Goal: Obtain resource: Find contact information

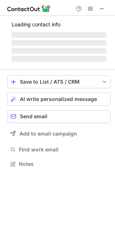
scroll to position [162, 115]
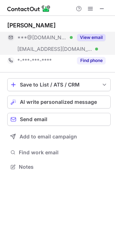
click at [85, 40] on button "View email" at bounding box center [91, 37] width 28 height 7
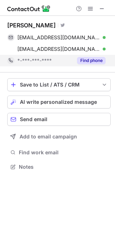
click at [88, 59] on button "Find phone" at bounding box center [91, 60] width 28 height 7
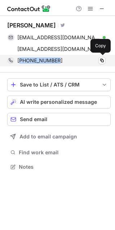
drag, startPoint x: 63, startPoint y: 60, endPoint x: 19, endPoint y: 60, distance: 44.7
click at [19, 60] on div "+911144660000" at bounding box center [61, 60] width 88 height 6
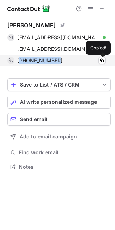
copy span "911144660000"
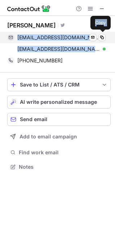
drag, startPoint x: 87, startPoint y: 51, endPoint x: 14, endPoint y: 38, distance: 74.2
click at [14, 38] on div "rohitkbansal@gmail.com Verified Send email Copy rohit.bansal@jasperindia.com Ve…" at bounding box center [56, 43] width 98 height 23
copy div "rohitkbansal@gmail.com Verified Send email Copy rohit.bansal@jasperindia.com"
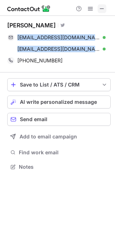
click at [104, 9] on span at bounding box center [102, 9] width 6 height 6
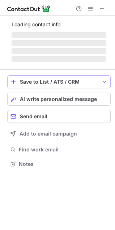
scroll to position [140, 115]
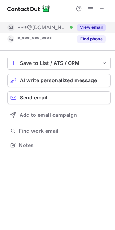
click at [99, 27] on button "View email" at bounding box center [91, 27] width 28 height 7
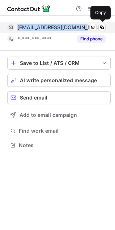
drag, startPoint x: 82, startPoint y: 28, endPoint x: 17, endPoint y: 25, distance: 64.7
click at [17, 25] on div "reachagoyal@hotmail.com Verified Send email Copy" at bounding box center [56, 28] width 98 height 12
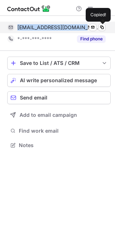
copy span "reachagoyal@hotmail.com"
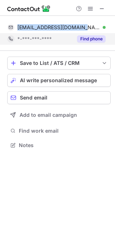
click at [81, 42] on button "Find phone" at bounding box center [91, 38] width 28 height 7
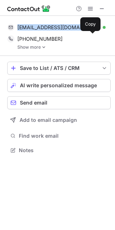
scroll to position [145, 115]
click at [43, 45] on img at bounding box center [43, 47] width 4 height 5
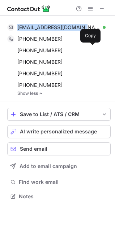
scroll to position [192, 115]
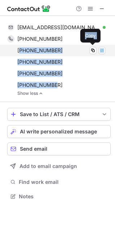
drag, startPoint x: 67, startPoint y: 86, endPoint x: 19, endPoint y: 49, distance: 60.0
click at [19, 49] on div "+918875880009 Copy WhatsApp +919845036780 Copy WhatsApp +918826527628 Copy What…" at bounding box center [56, 62] width 98 height 58
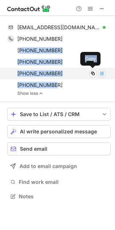
click at [44, 71] on span "+919738016343" at bounding box center [39, 73] width 45 height 6
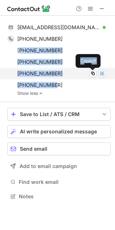
click at [60, 74] on div "+919738016343" at bounding box center [61, 73] width 88 height 6
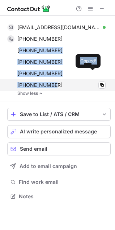
click at [63, 81] on div "+19845036780 Copy" at bounding box center [56, 85] width 98 height 12
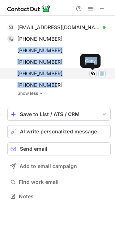
click at [92, 74] on span at bounding box center [93, 74] width 6 height 6
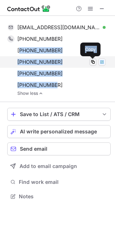
click at [92, 62] on span at bounding box center [93, 62] width 6 height 6
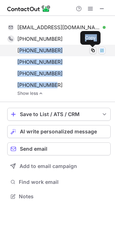
click at [92, 51] on span at bounding box center [93, 51] width 6 height 6
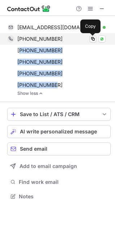
click at [92, 39] on span at bounding box center [93, 39] width 6 height 6
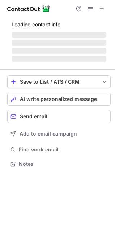
scroll to position [162, 115]
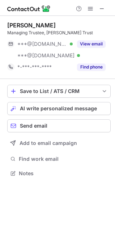
scroll to position [168, 115]
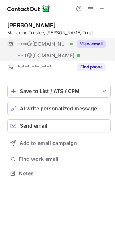
click at [95, 45] on button "View email" at bounding box center [91, 43] width 28 height 7
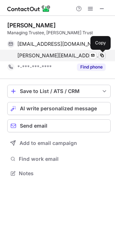
click at [102, 54] on span at bounding box center [102, 56] width 6 height 6
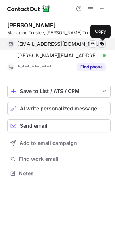
click at [102, 44] on span at bounding box center [102, 44] width 6 height 6
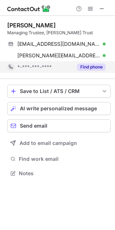
click at [93, 69] on button "Find phone" at bounding box center [91, 66] width 28 height 7
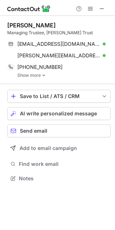
click at [42, 76] on img at bounding box center [43, 75] width 4 height 5
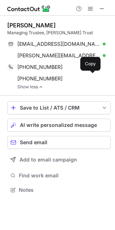
scroll to position [185, 115]
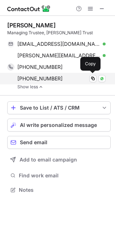
click at [62, 78] on div "[PHONE_NUMBER]" at bounding box center [61, 78] width 88 height 6
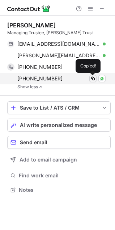
click at [92, 78] on span at bounding box center [93, 79] width 6 height 6
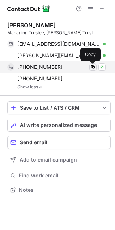
click at [95, 67] on span at bounding box center [93, 67] width 6 height 6
click at [95, 69] on span at bounding box center [93, 67] width 6 height 6
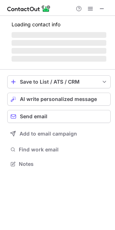
scroll to position [163, 115]
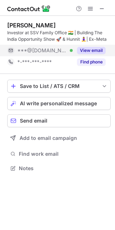
click at [92, 51] on button "View email" at bounding box center [91, 50] width 28 height 7
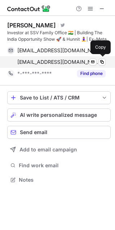
drag, startPoint x: 16, startPoint y: 50, endPoint x: 79, endPoint y: 62, distance: 64.7
click at [79, 62] on div "[EMAIL_ADDRESS][DOMAIN_NAME] Verified Send email Copy [EMAIL_ADDRESS][DOMAIN_NA…" at bounding box center [56, 56] width 98 height 23
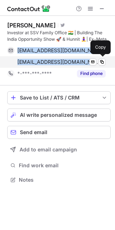
drag, startPoint x: 16, startPoint y: 49, endPoint x: 81, endPoint y: 67, distance: 67.3
click at [81, 67] on div "[EMAIL_ADDRESS][DOMAIN_NAME] Verified Send email Copy [EMAIL_ADDRESS][DOMAIN_NA…" at bounding box center [56, 56] width 98 height 23
copy div "[EMAIL_ADDRESS][DOMAIN_NAME] Verified Send email Copy [EMAIL_ADDRESS][DOMAIN_NA…"
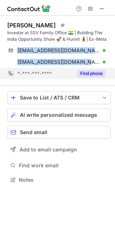
click at [93, 75] on button "Find phone" at bounding box center [91, 73] width 28 height 7
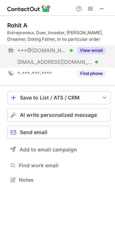
drag, startPoint x: 89, startPoint y: 50, endPoint x: 95, endPoint y: 50, distance: 5.8
click at [95, 50] on button "View email" at bounding box center [91, 50] width 28 height 7
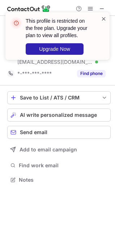
click at [105, 20] on span at bounding box center [104, 18] width 6 height 7
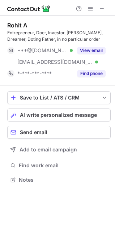
drag, startPoint x: 96, startPoint y: 9, endPoint x: 100, endPoint y: 9, distance: 3.6
click at [97, 9] on div "Help & Support" at bounding box center [90, 8] width 35 height 9
click at [100, 9] on span at bounding box center [102, 9] width 6 height 6
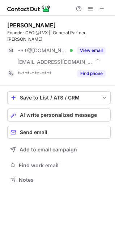
scroll to position [168, 115]
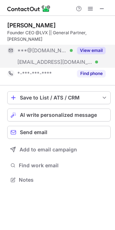
click at [89, 47] on button "View email" at bounding box center [91, 50] width 28 height 7
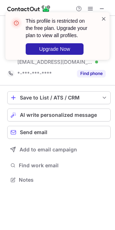
click at [104, 19] on span at bounding box center [104, 18] width 6 height 7
